Goal: Task Accomplishment & Management: Use online tool/utility

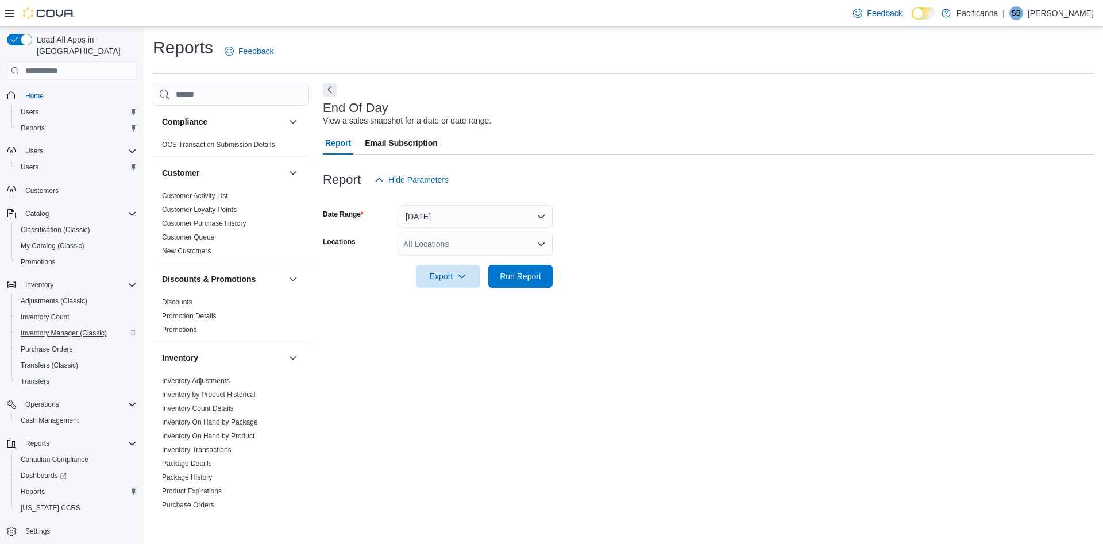
scroll to position [331, 0]
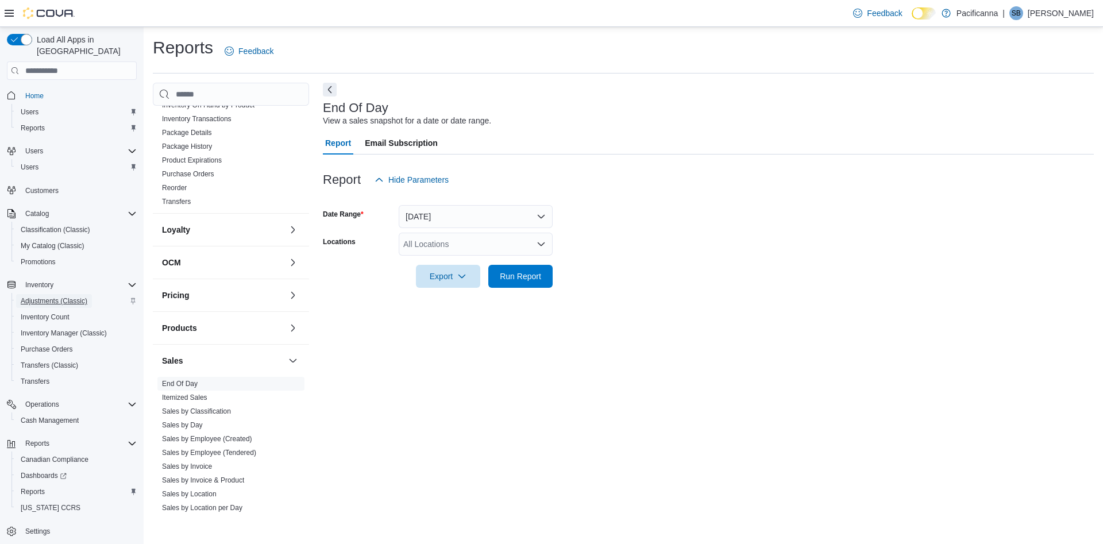
click at [68, 296] on span "Adjustments (Classic)" at bounding box center [54, 300] width 67 height 9
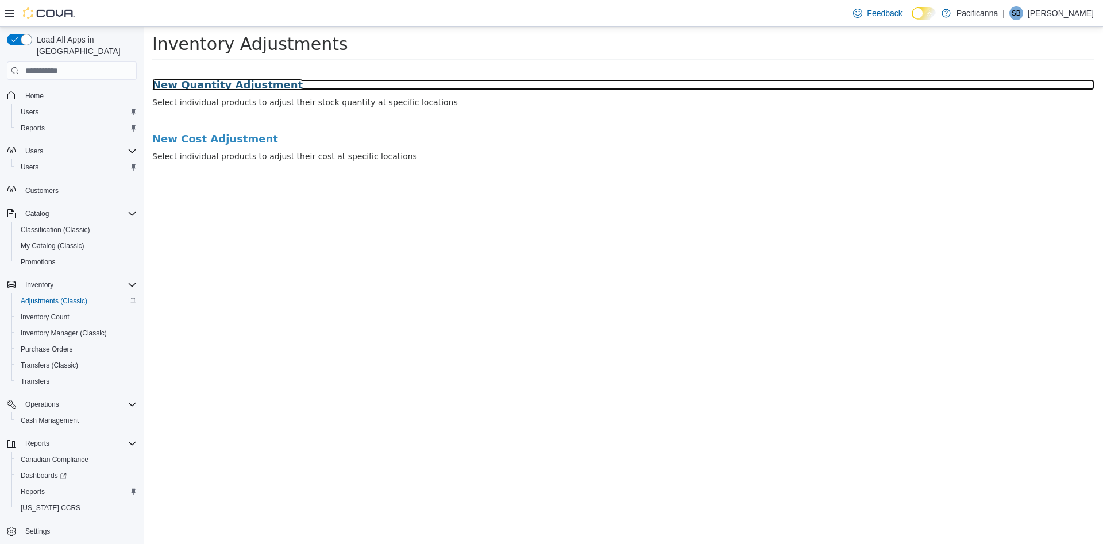
click at [225, 88] on h3 "New Quantity Adjustment" at bounding box center [623, 84] width 942 height 11
